Goal: Information Seeking & Learning: Check status

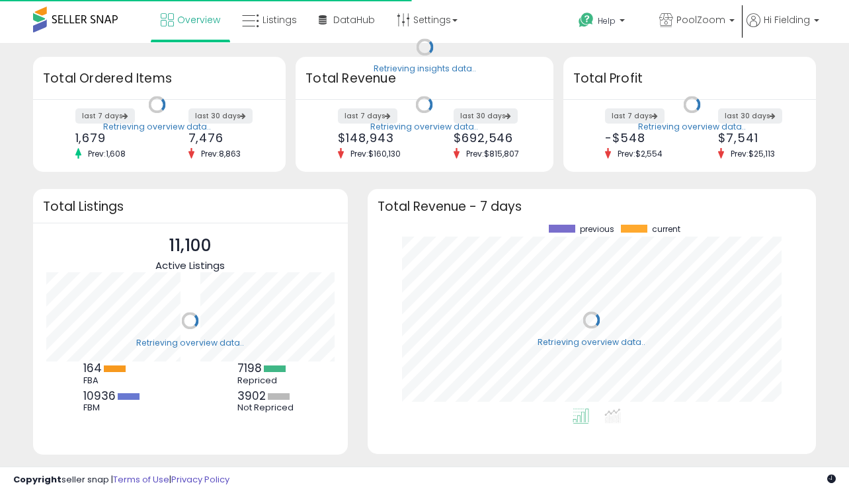
scroll to position [184, 422]
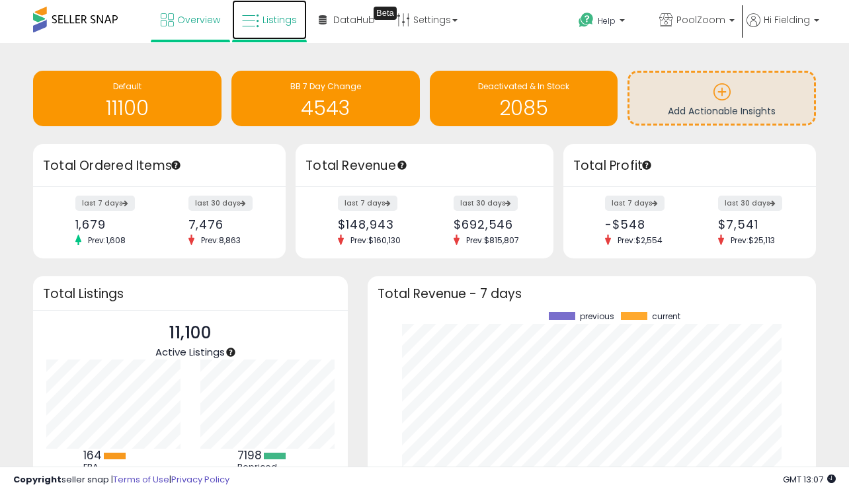
click at [290, 20] on span "Listings" at bounding box center [279, 19] width 34 height 13
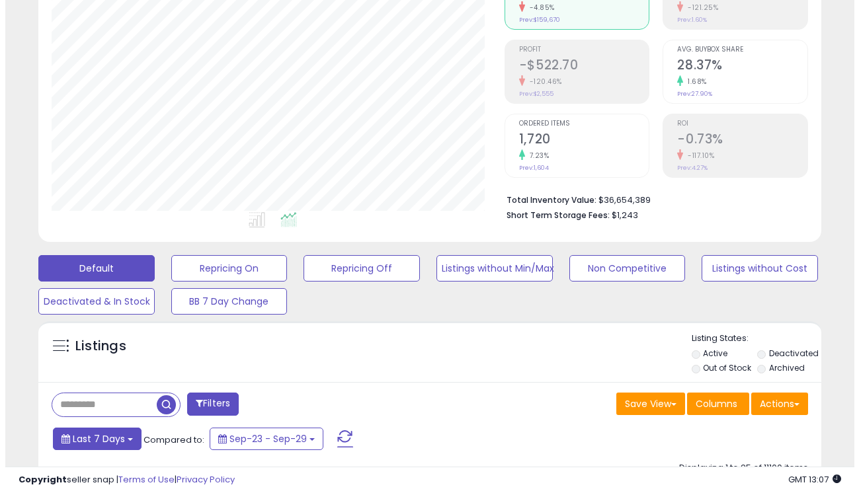
scroll to position [204, 0]
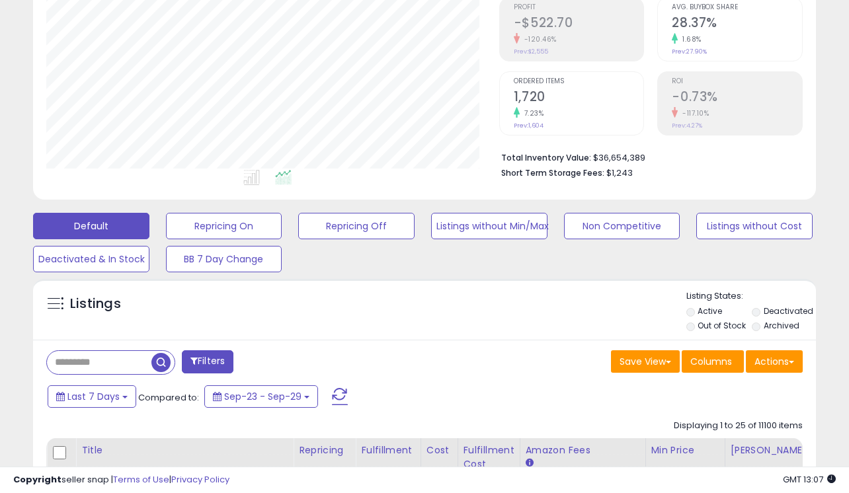
click at [106, 356] on input "text" at bounding box center [99, 362] width 104 height 23
paste input "**********"
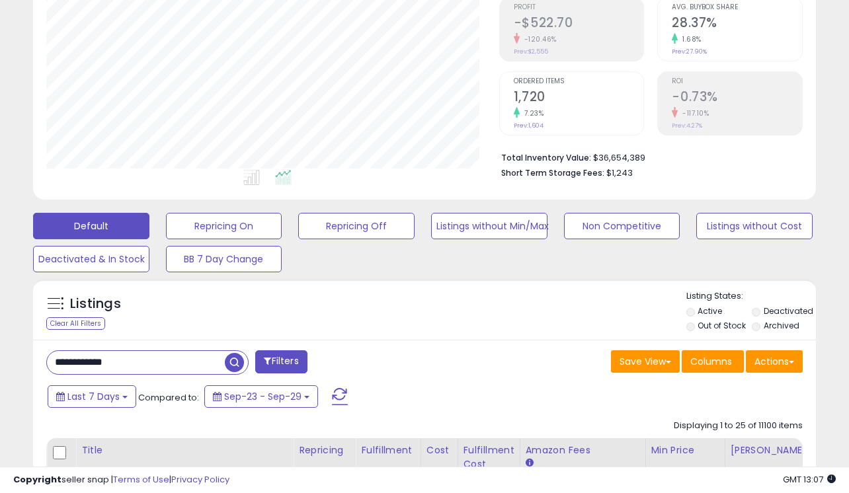
type input "**********"
click at [230, 365] on span "button" at bounding box center [234, 362] width 19 height 19
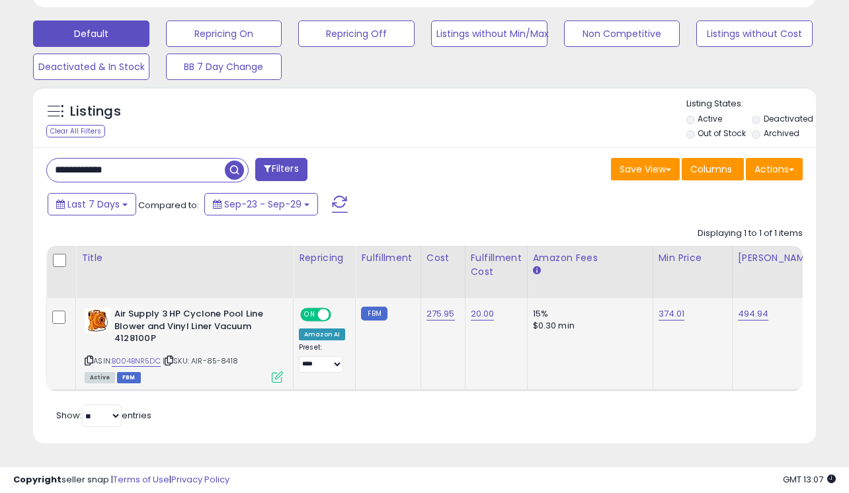
click at [276, 372] on icon at bounding box center [277, 377] width 11 height 11
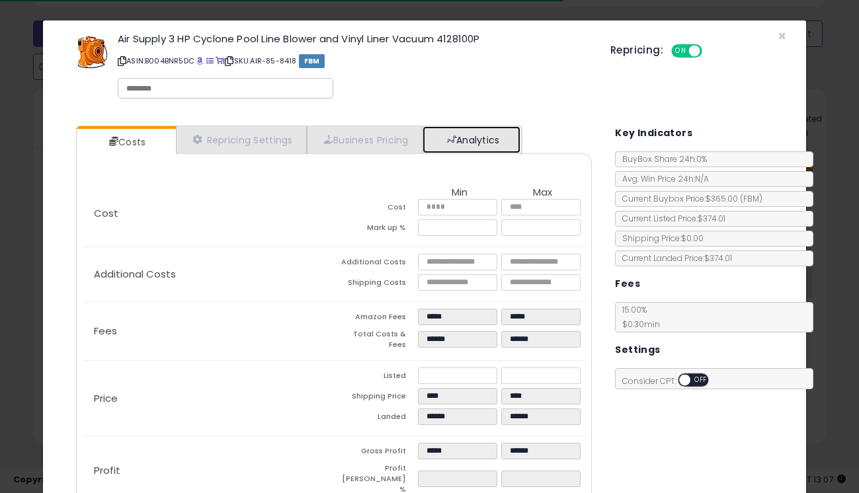
click at [448, 142] on link "Analytics" at bounding box center [471, 139] width 98 height 27
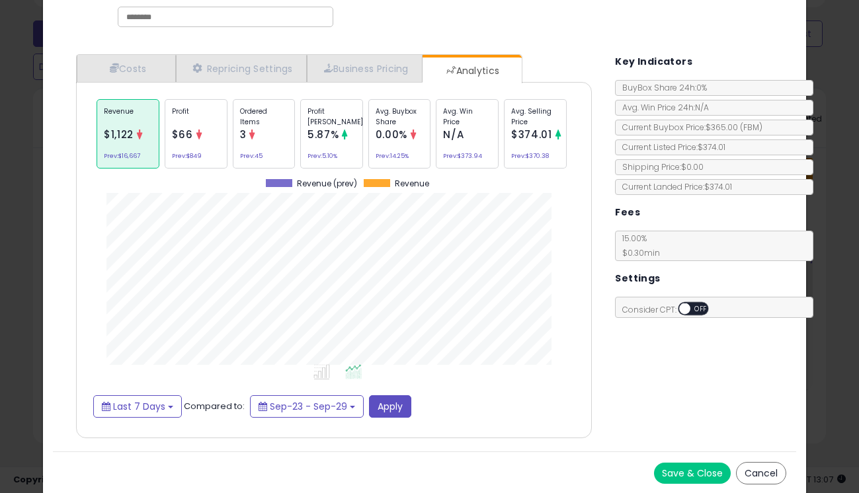
click at [405, 134] on div "Avg. Buybox Share 0.00% Prev: 14.25%" at bounding box center [399, 133] width 63 height 69
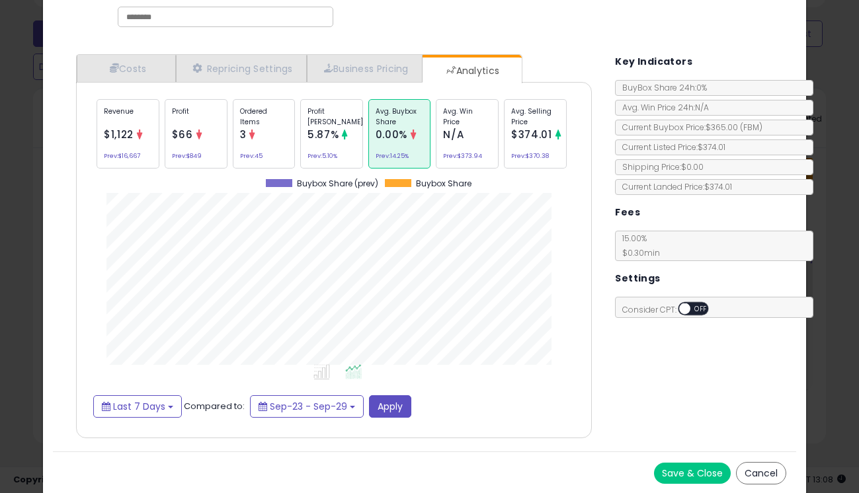
click at [483, 143] on div "Avg. Win Price N/A Prev: $373.94" at bounding box center [467, 133] width 63 height 69
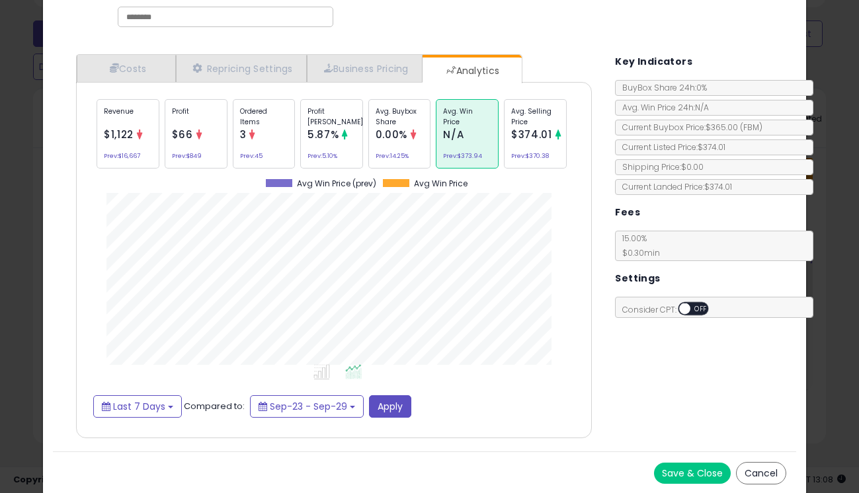
click at [331, 133] on span "5.87%" at bounding box center [322, 135] width 31 height 14
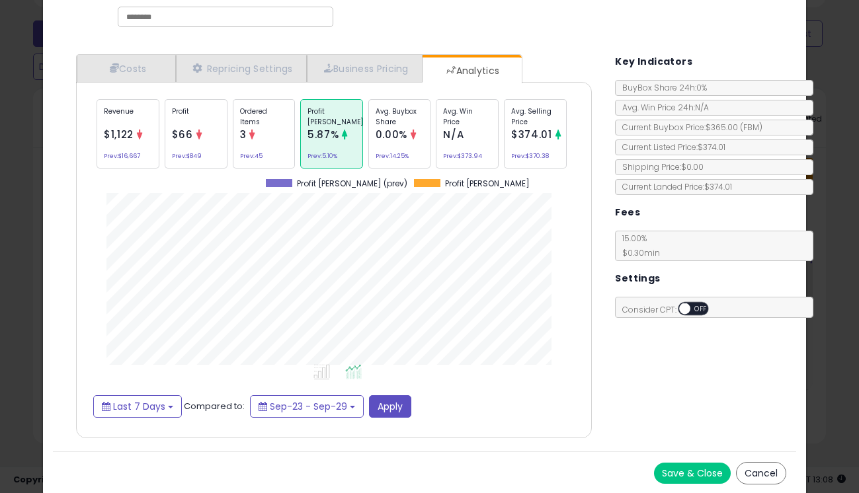
click at [396, 135] on span "0.00%" at bounding box center [391, 135] width 32 height 14
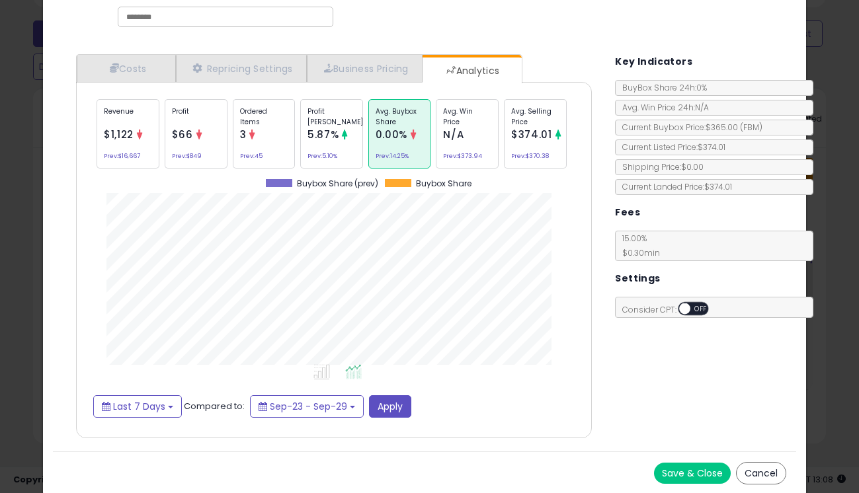
click at [550, 145] on div "Avg. Selling Price $374.01 Prev: $370.38" at bounding box center [535, 133] width 63 height 69
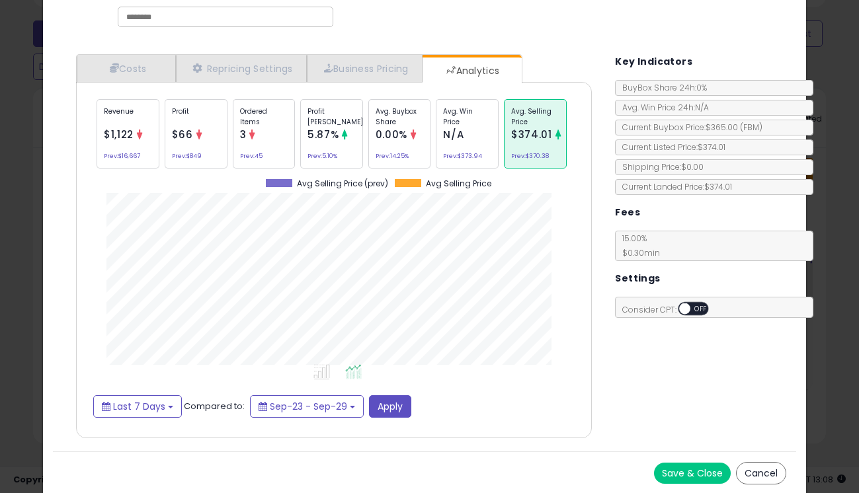
click at [760, 479] on button "Cancel" at bounding box center [761, 473] width 50 height 22
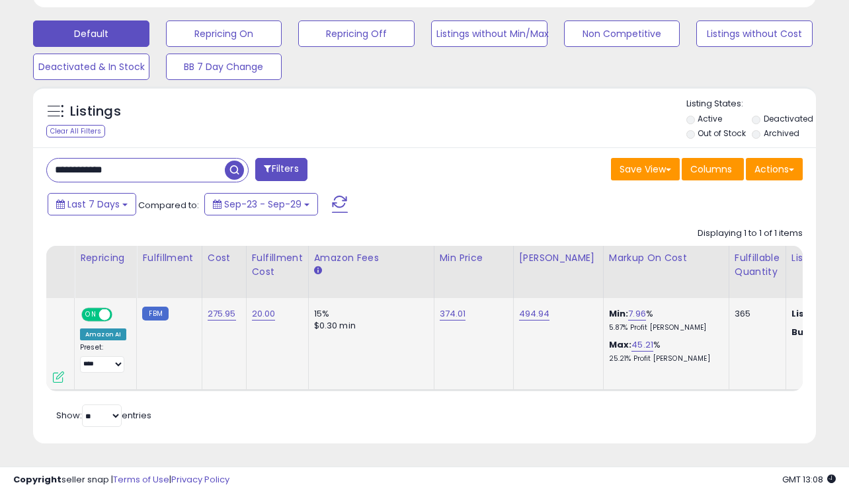
scroll to position [0, 238]
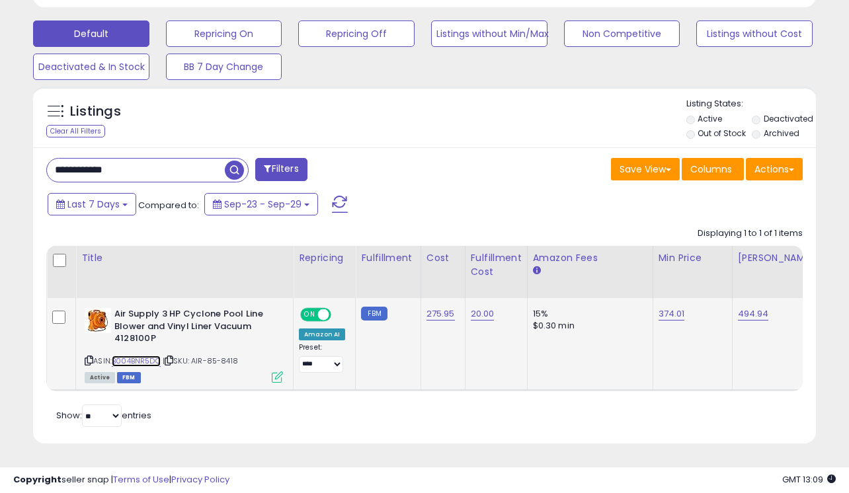
click at [143, 356] on link "B004BNR5DC" at bounding box center [136, 361] width 49 height 11
